Goal: Transaction & Acquisition: Purchase product/service

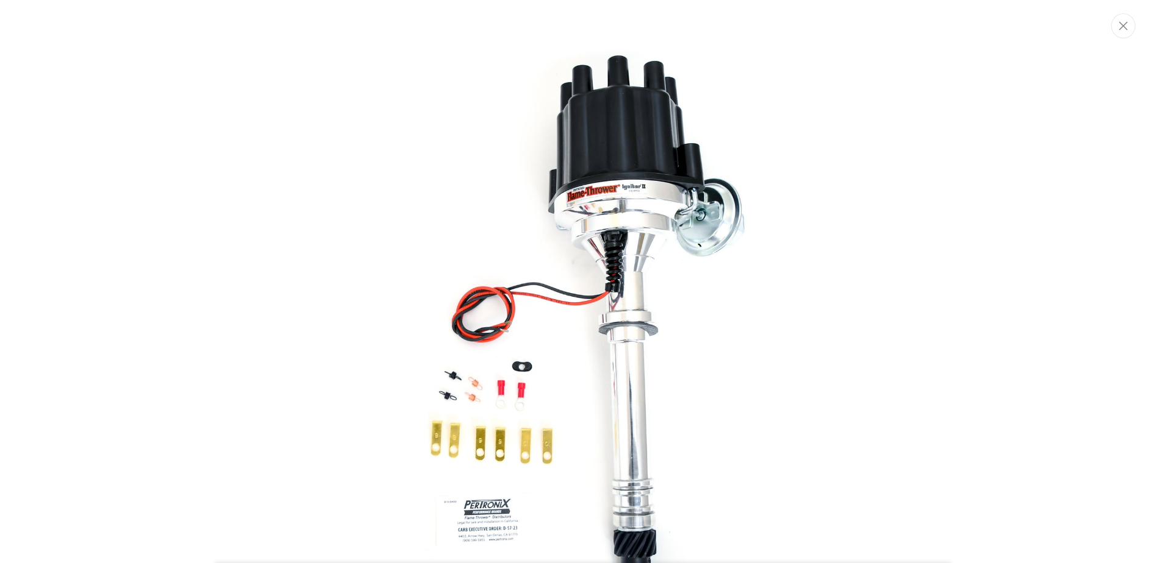
scroll to position [0, 370]
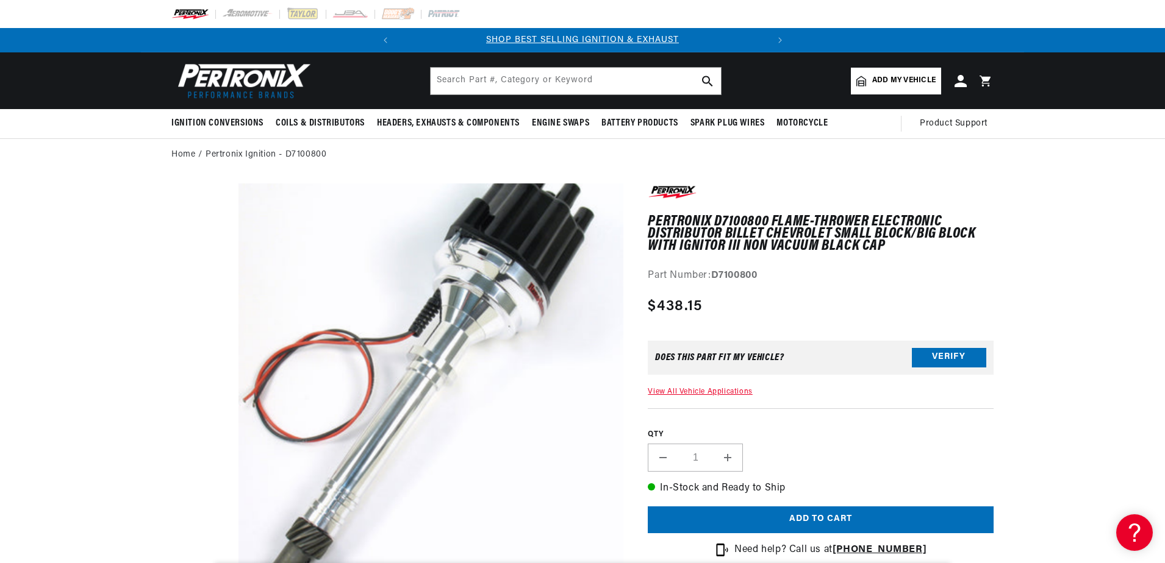
drag, startPoint x: 504, startPoint y: 285, endPoint x: 448, endPoint y: 264, distance: 59.5
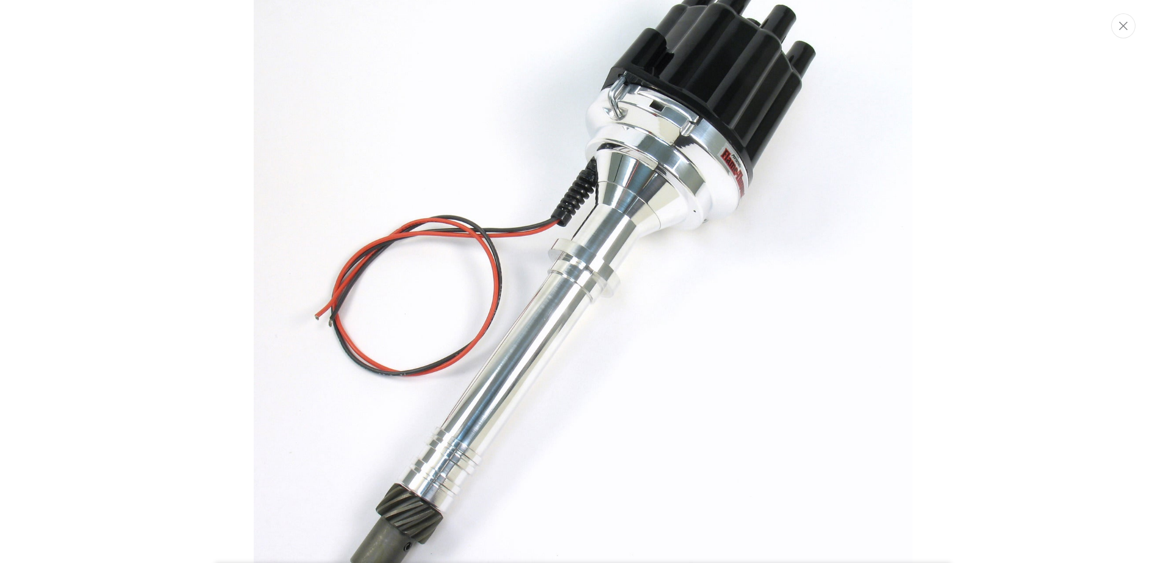
scroll to position [0, 228]
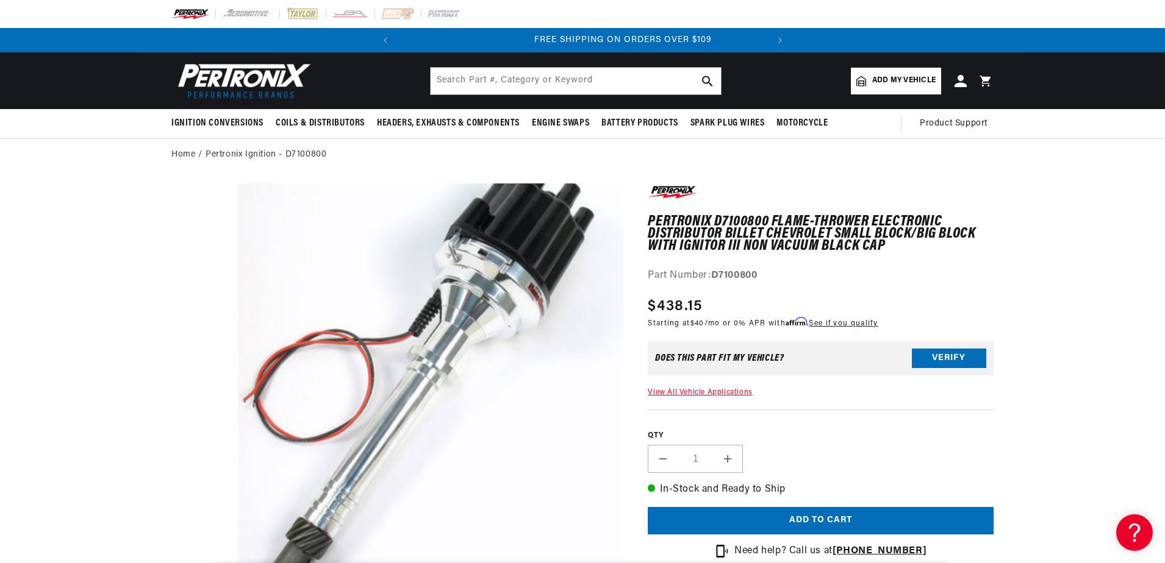
scroll to position [0, 370]
